Goal: Transaction & Acquisition: Purchase product/service

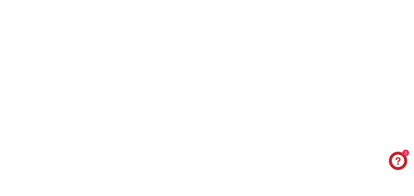
select select "*********"
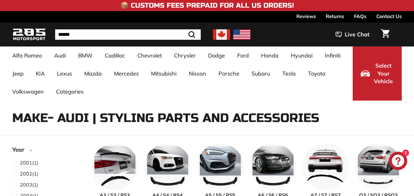
select select "**********"
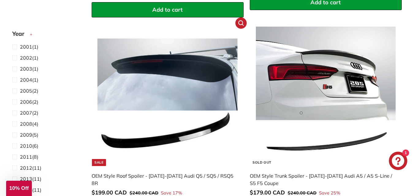
scroll to position [1501, 0]
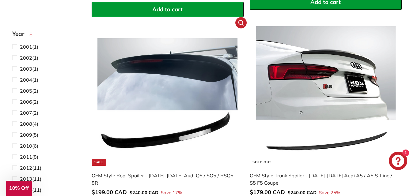
click at [186, 119] on img at bounding box center [167, 96] width 140 height 140
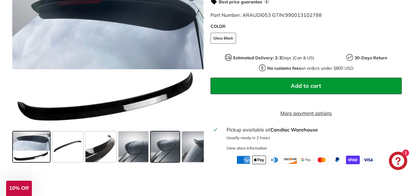
click at [169, 158] on span at bounding box center [165, 146] width 29 height 31
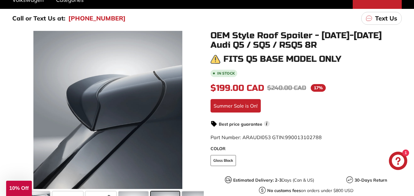
scroll to position [123, 0]
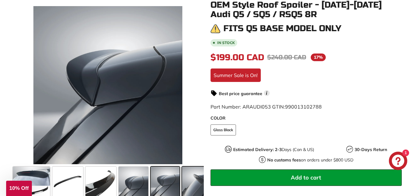
click at [187, 192] on span at bounding box center [197, 182] width 30 height 31
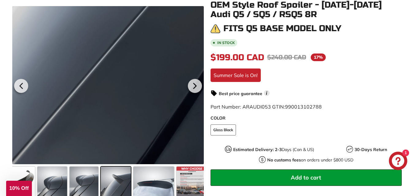
scroll to position [0, 86]
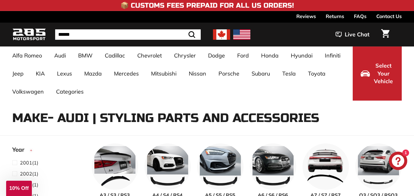
select select "**********"
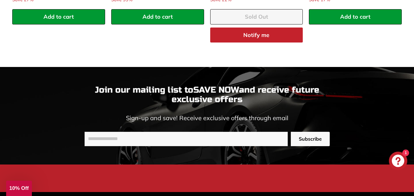
scroll to position [4461, 0]
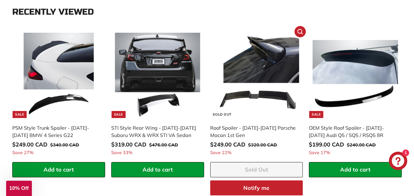
click at [226, 127] on div "Roof Spoiler - [DATE]-[DATE] Porsche Macan 1st Gen" at bounding box center [253, 131] width 87 height 15
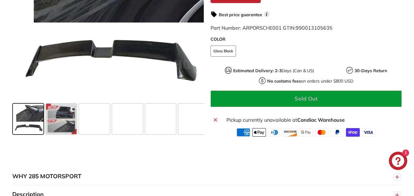
scroll to position [214, 0]
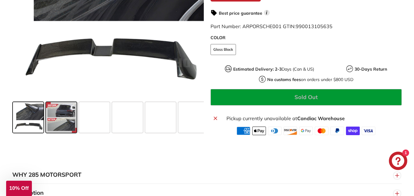
click at [60, 124] on span at bounding box center [61, 117] width 31 height 31
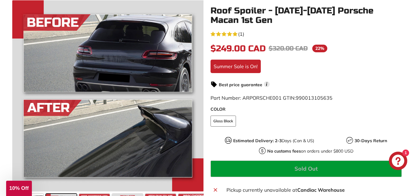
scroll to position [184, 0]
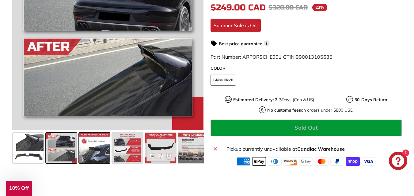
click at [111, 149] on div at bounding box center [94, 148] width 33 height 33
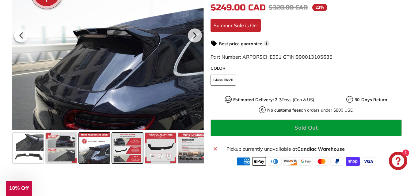
click at [122, 157] on span at bounding box center [127, 148] width 31 height 31
